Goal: Task Accomplishment & Management: Manage account settings

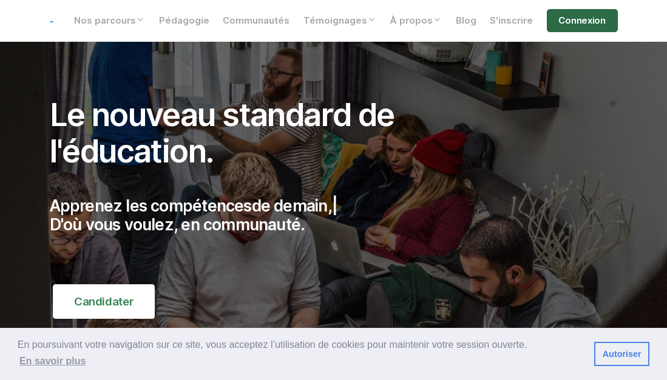
click at [572, 20] on link "Connexion" at bounding box center [582, 20] width 71 height 23
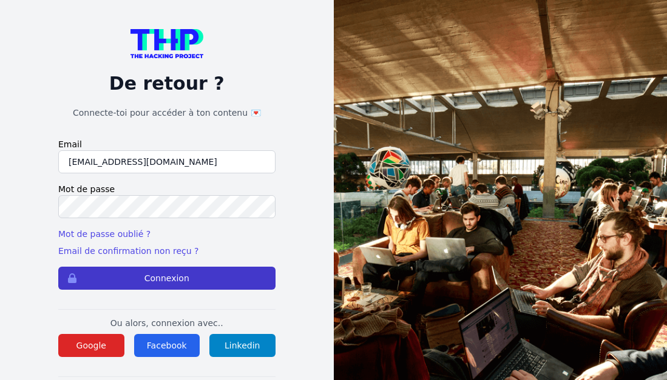
type input "[EMAIL_ADDRESS][DOMAIN_NAME]"
click at [132, 268] on button "Connexion" at bounding box center [166, 278] width 217 height 23
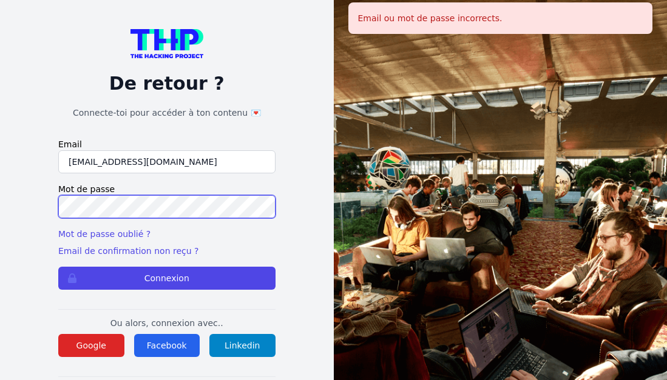
click at [58, 267] on button "Connexion" at bounding box center [166, 278] width 217 height 23
click at [87, 161] on input "[EMAIL_ADDRESS][DOMAIN_NAME]" at bounding box center [166, 161] width 217 height 23
click at [84, 164] on input "[EMAIL_ADDRESS][DOMAIN_NAME]" at bounding box center [166, 161] width 217 height 23
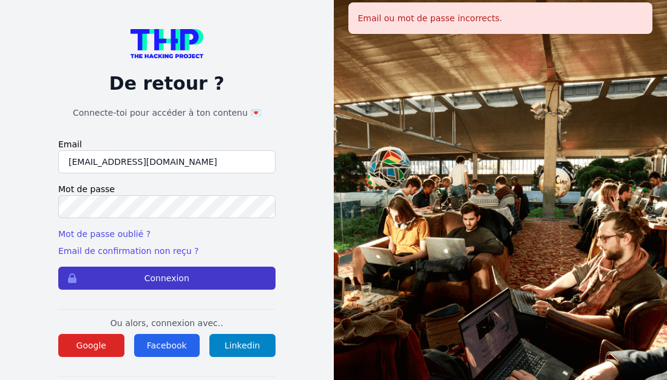
type input "kaba38@hotmail.fr"
click at [126, 278] on button "Connexion" at bounding box center [166, 278] width 217 height 23
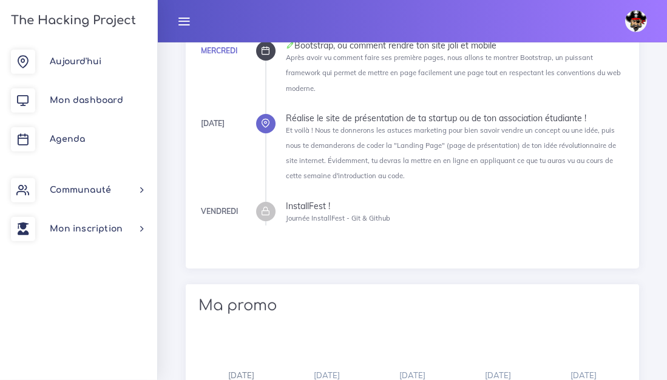
scroll to position [1290, 0]
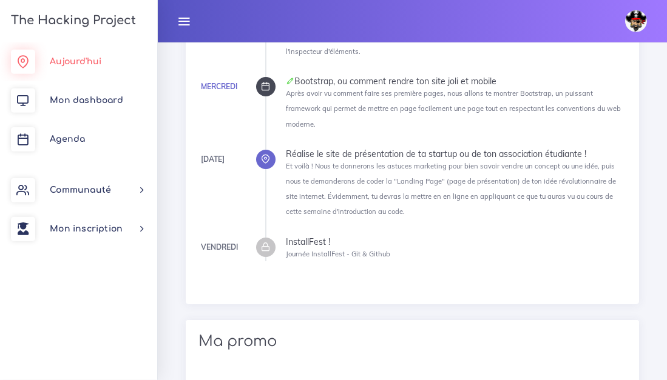
click at [97, 64] on span "Aujourd'hui" at bounding box center [76, 61] width 52 height 9
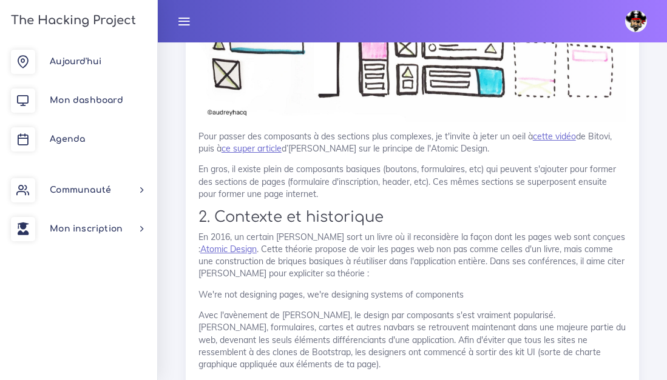
scroll to position [2742, 0]
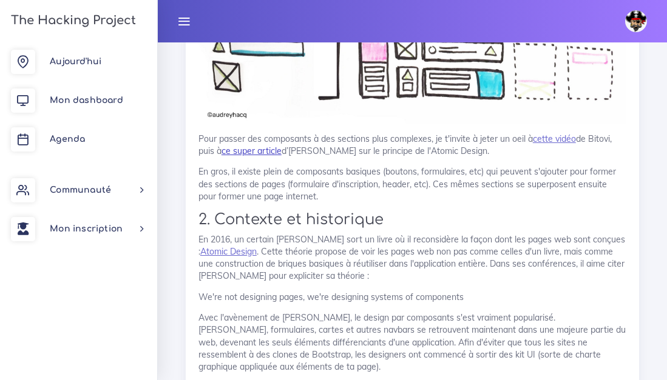
click at [255, 153] on link "ce super article" at bounding box center [251, 151] width 60 height 11
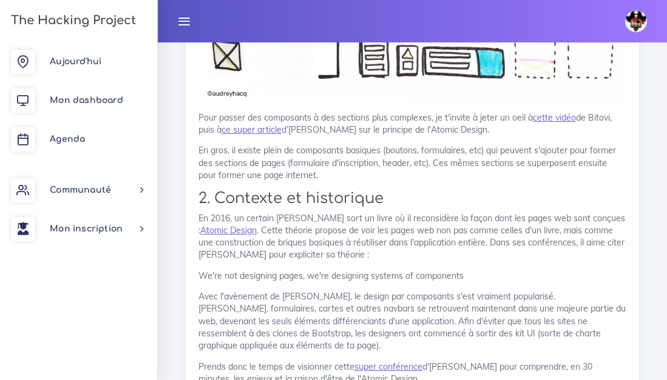
scroll to position [2763, 0]
click at [274, 133] on link "ce super article" at bounding box center [251, 130] width 60 height 11
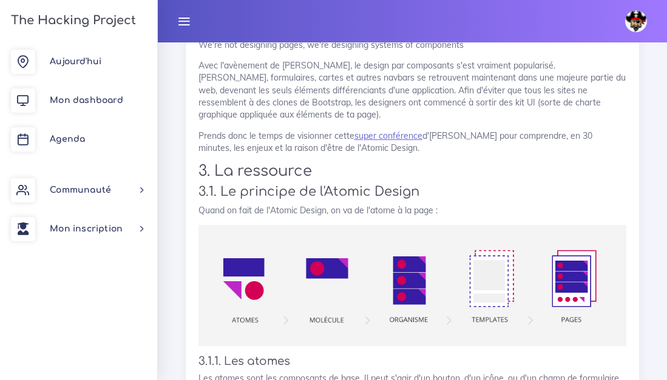
scroll to position [2994, 0]
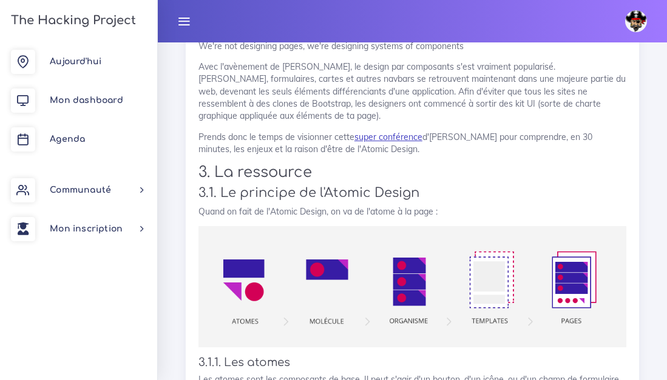
click at [396, 135] on link "super conférence" at bounding box center [388, 137] width 68 height 11
